Goal: Task Accomplishment & Management: Use online tool/utility

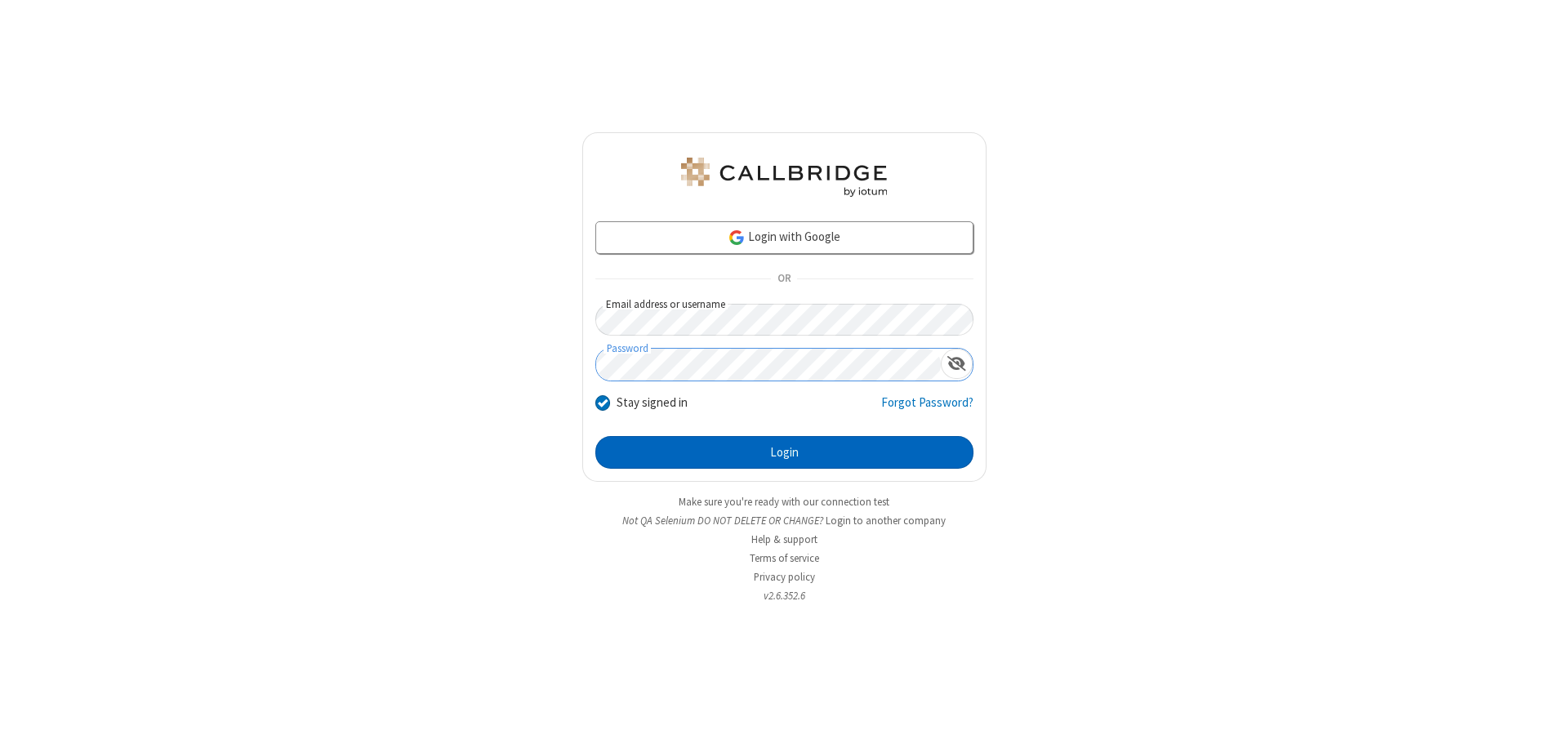
click at [784, 453] on button "Login" at bounding box center [784, 452] width 378 height 33
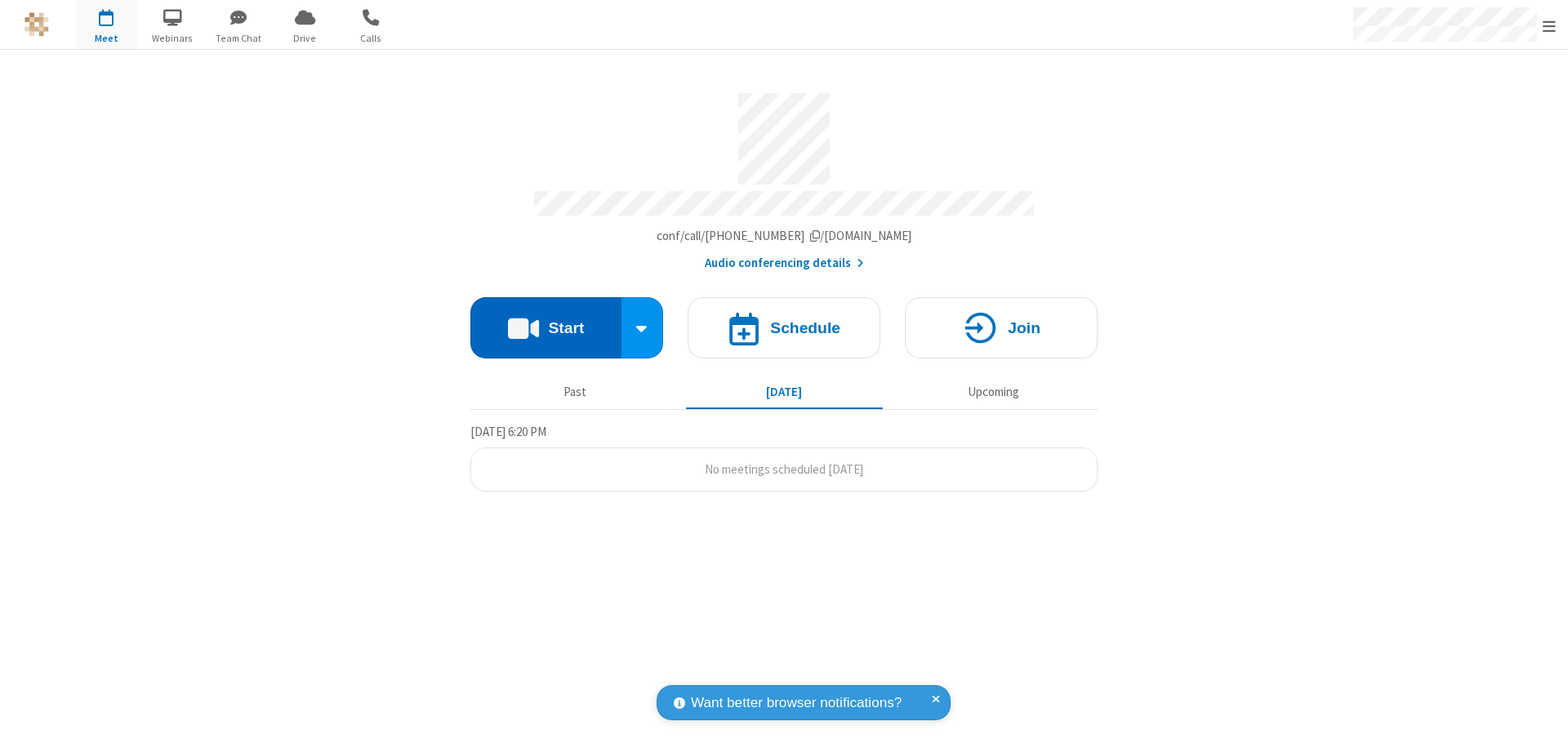
click at [546, 320] on button "Start" at bounding box center [546, 328] width 151 height 62
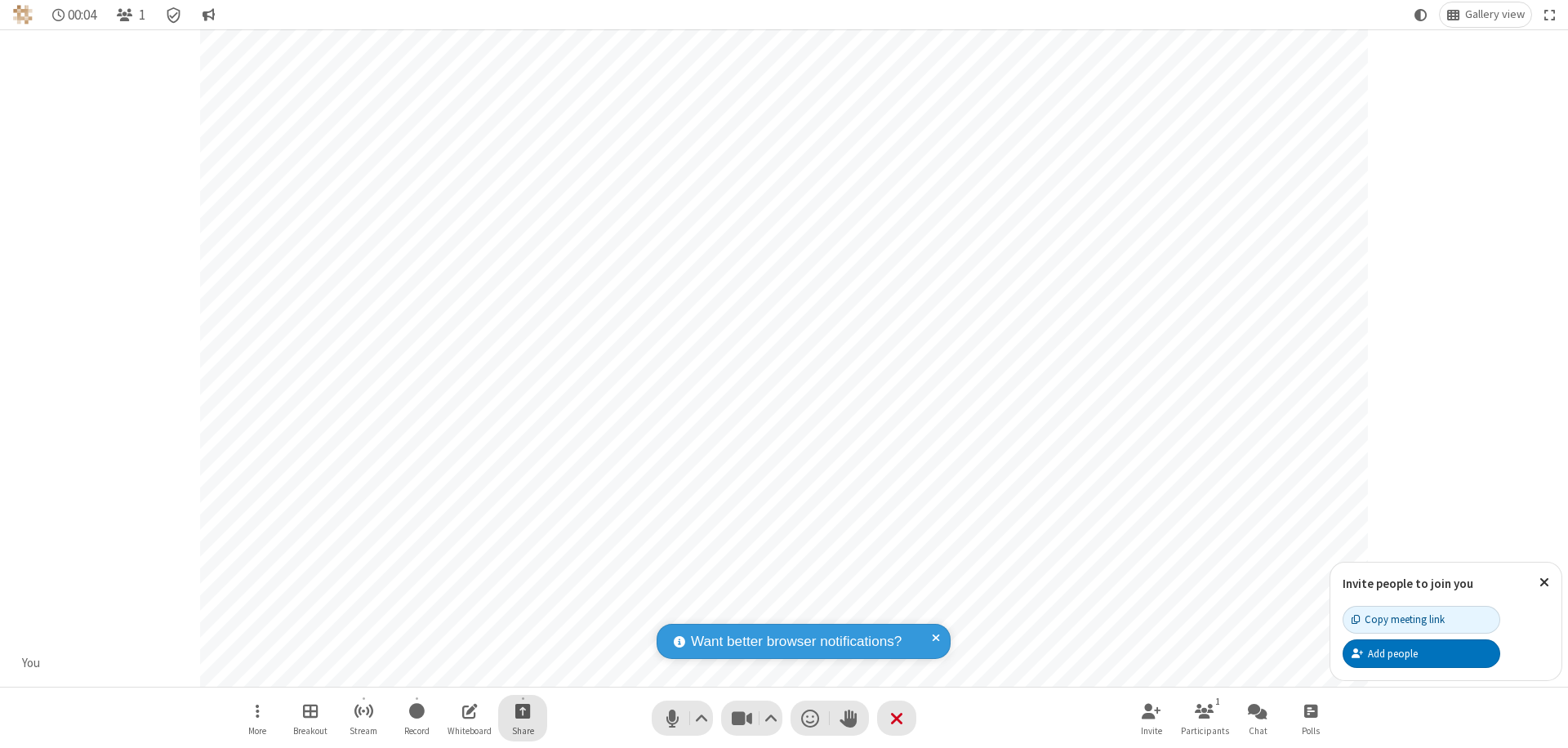
click at [522, 711] on span "Start sharing" at bounding box center [522, 711] width 15 height 21
click at [521, 611] on span "Share additional camera" at bounding box center [532, 614] width 121 height 14
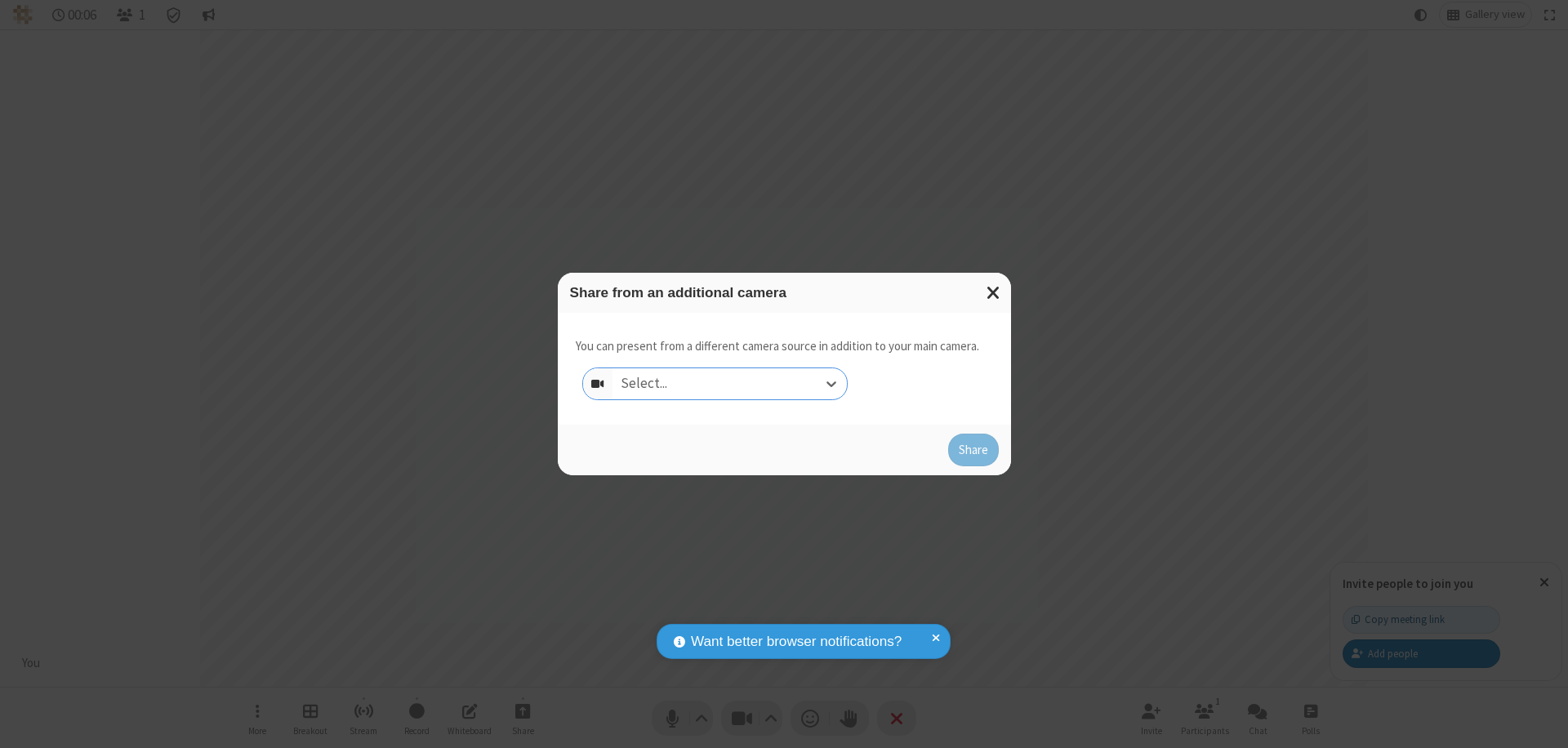
click at [730, 384] on div "Select..." at bounding box center [730, 383] width 234 height 31
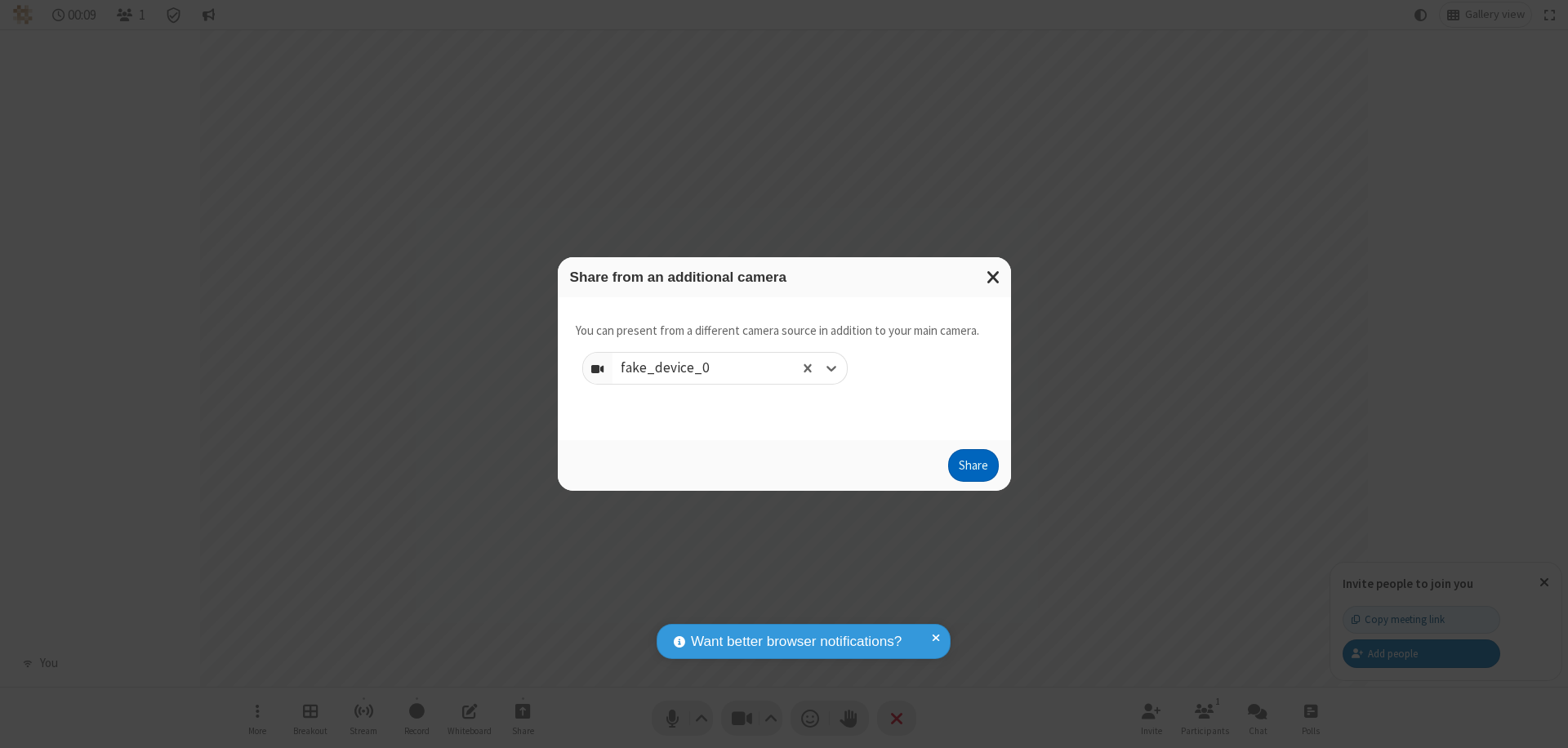
click at [972, 469] on button "Share" at bounding box center [973, 465] width 51 height 33
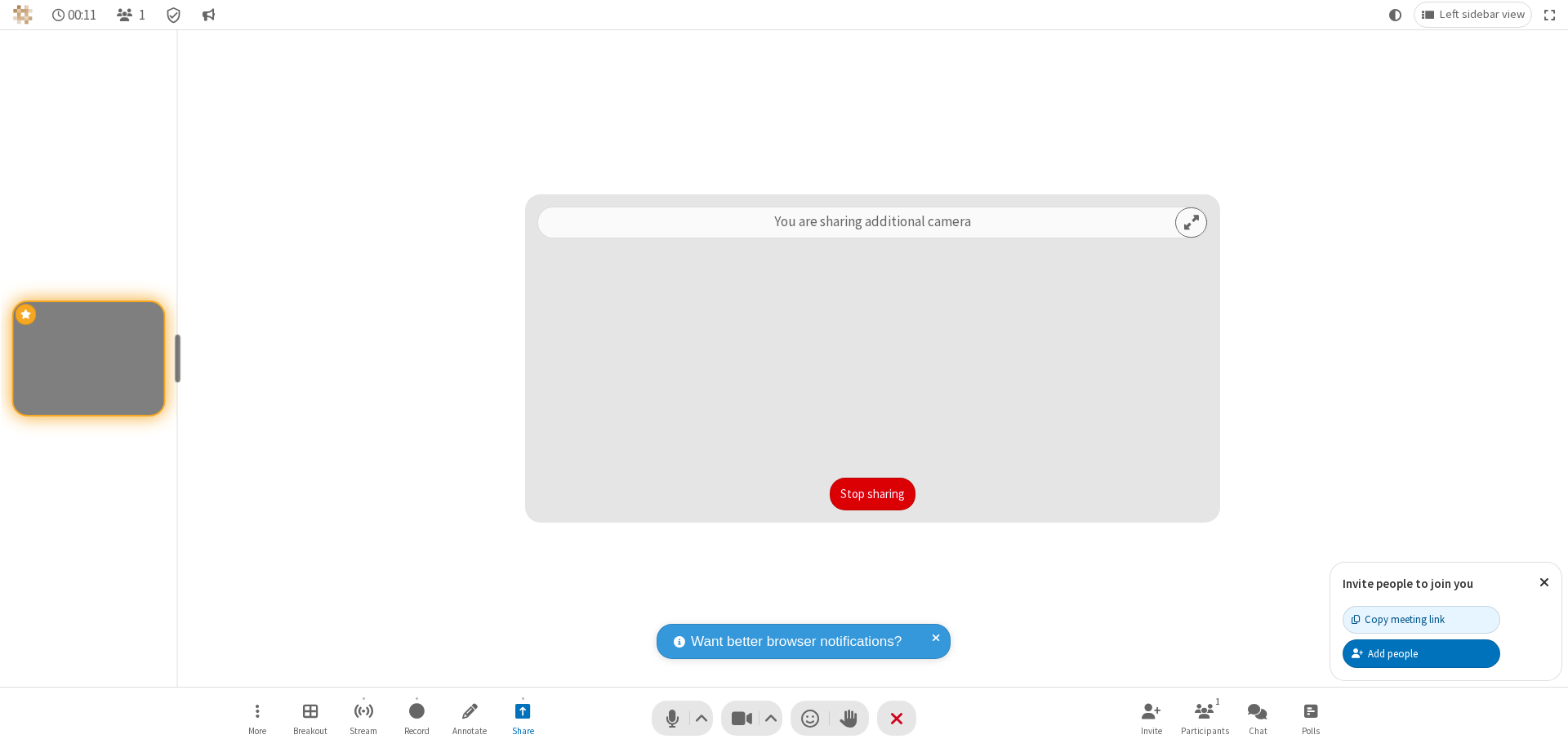
click at [872, 494] on button "Stop sharing" at bounding box center [872, 494] width 86 height 33
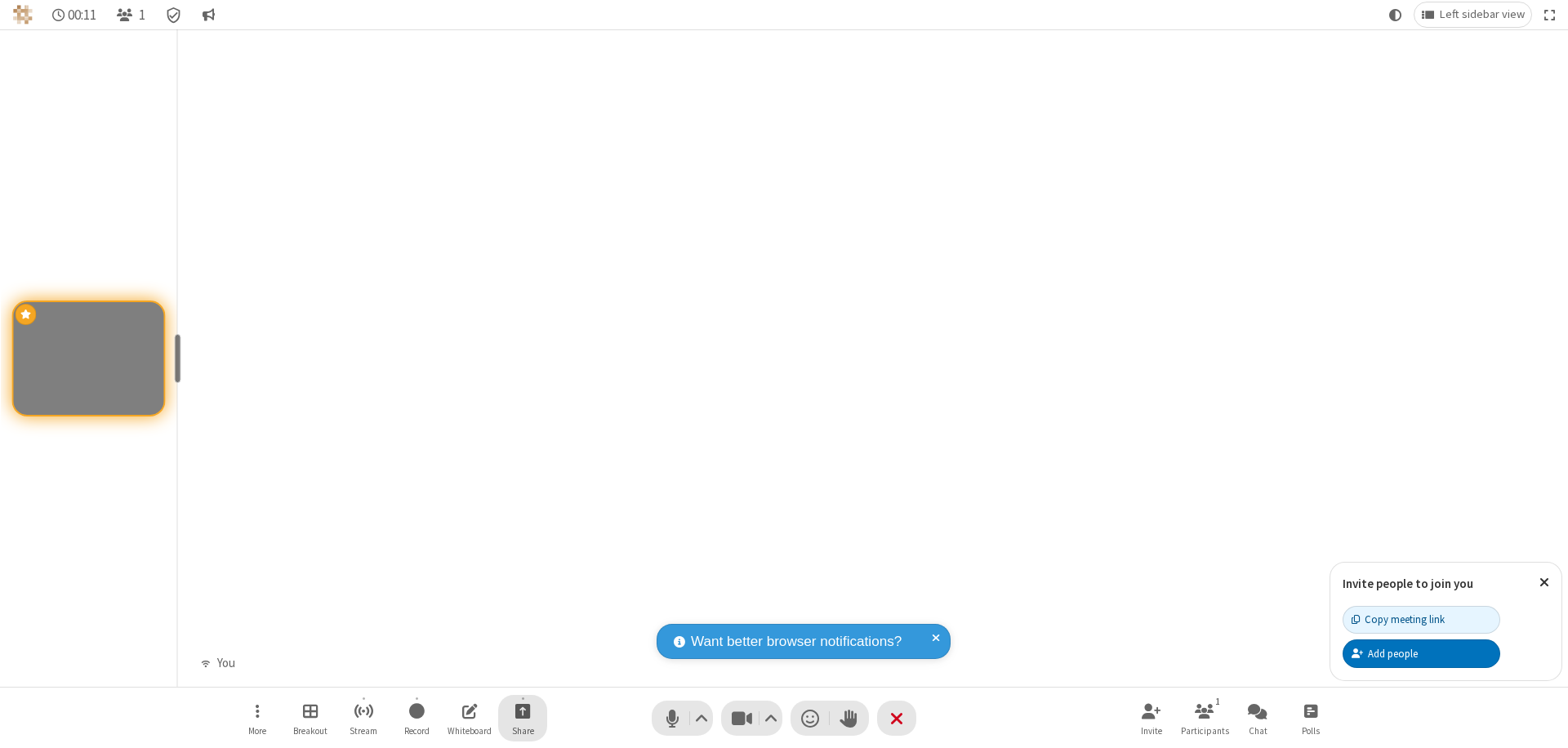
click at [522, 711] on span "Start sharing" at bounding box center [522, 711] width 15 height 21
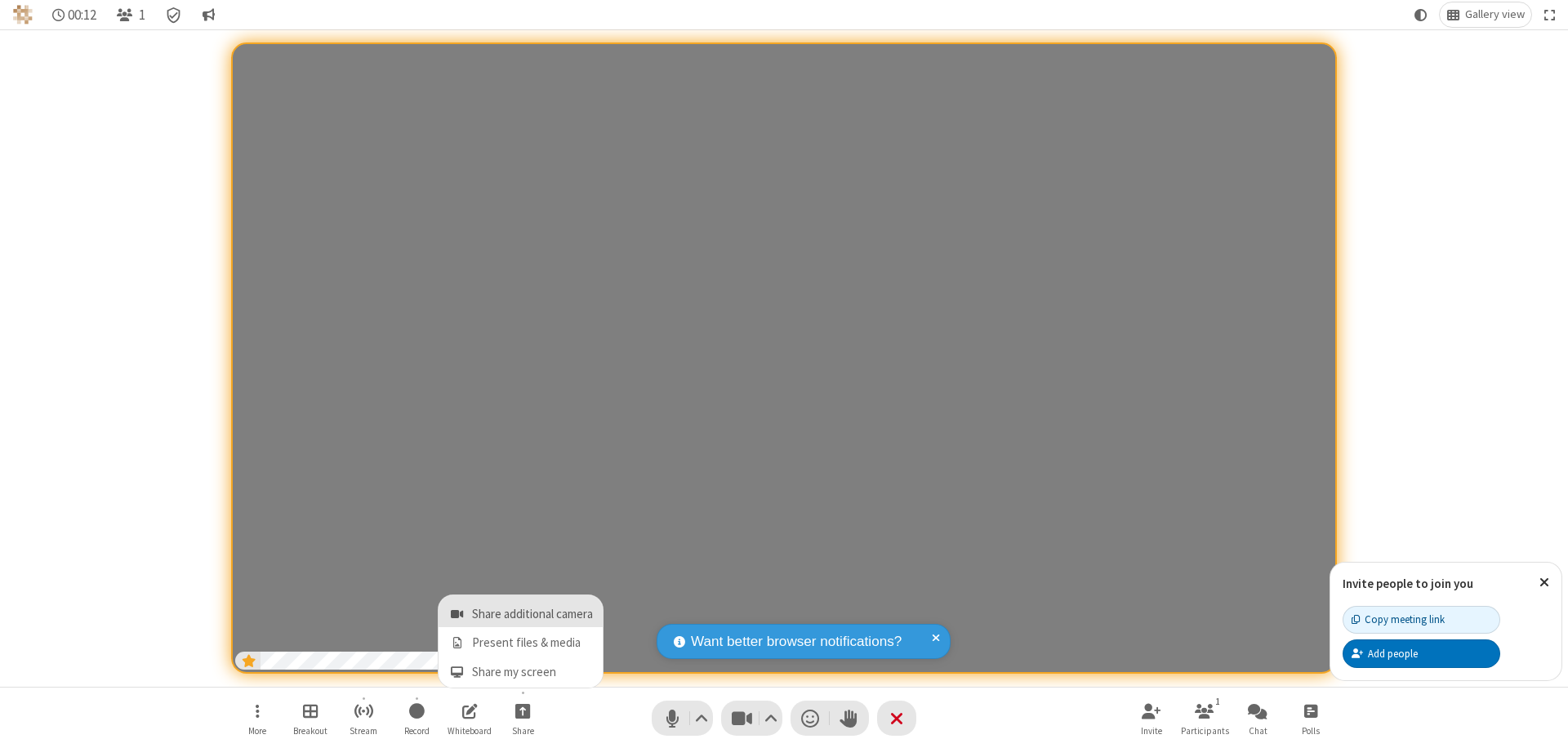
click at [521, 611] on span "Share additional camera" at bounding box center [532, 614] width 121 height 14
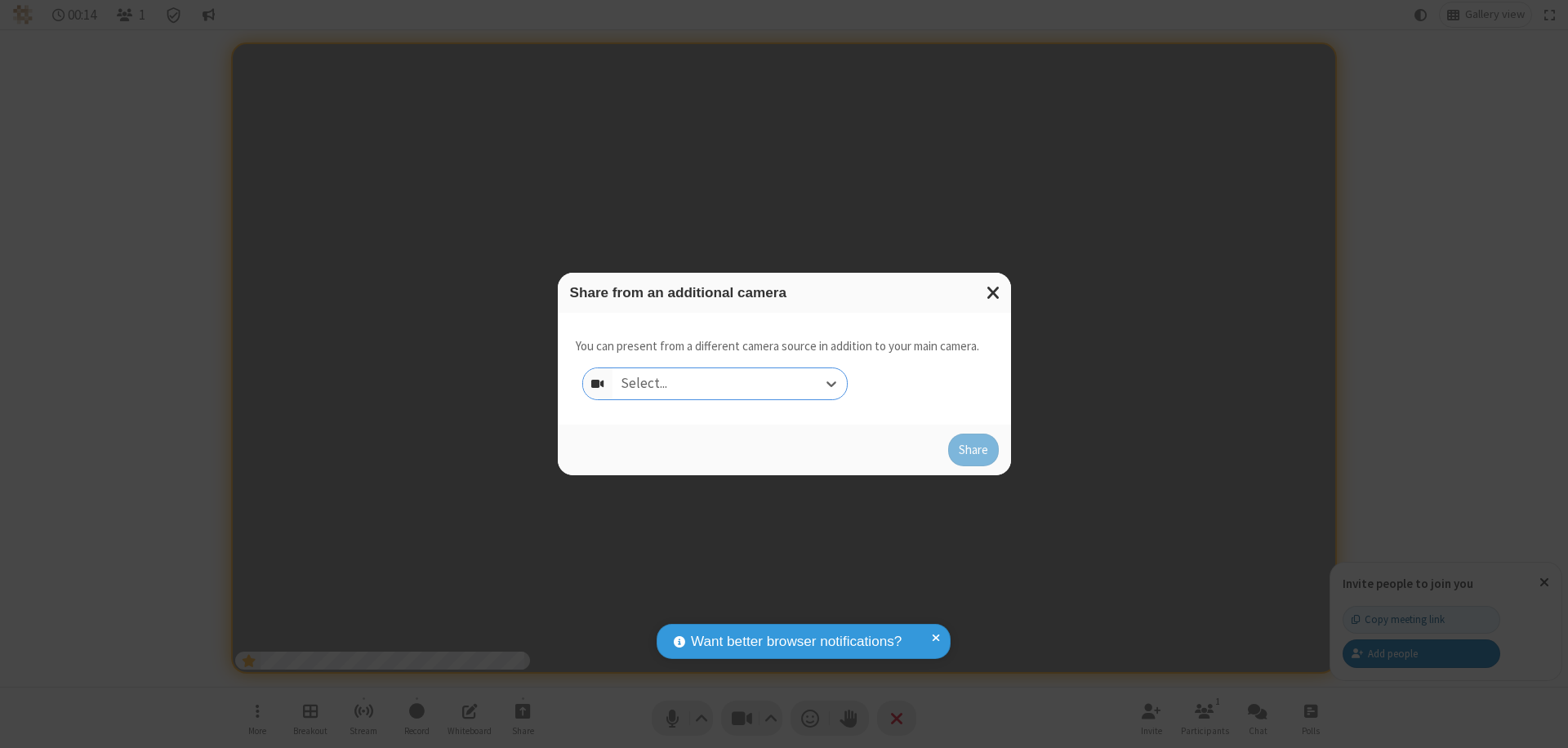
click at [730, 384] on div "Select..." at bounding box center [730, 383] width 234 height 31
